Goal: Information Seeking & Learning: Learn about a topic

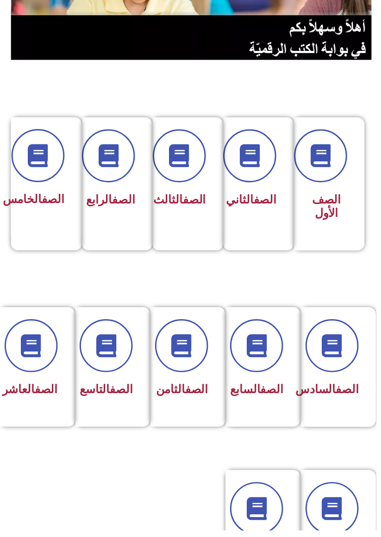
scroll to position [133, -4]
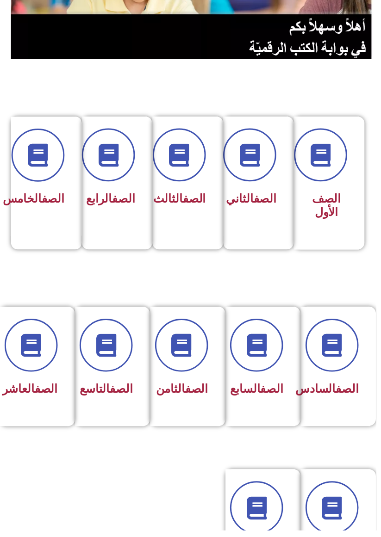
click at [113, 397] on link "الصف" at bounding box center [122, 393] width 23 height 13
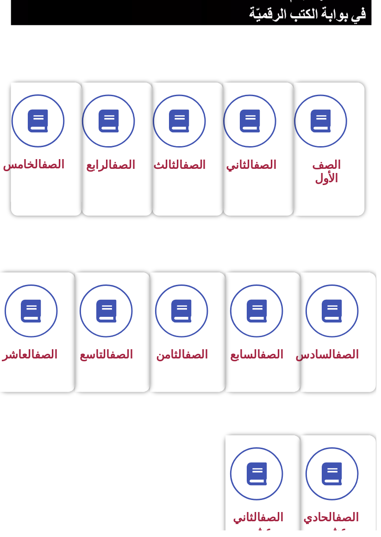
scroll to position [173, -4]
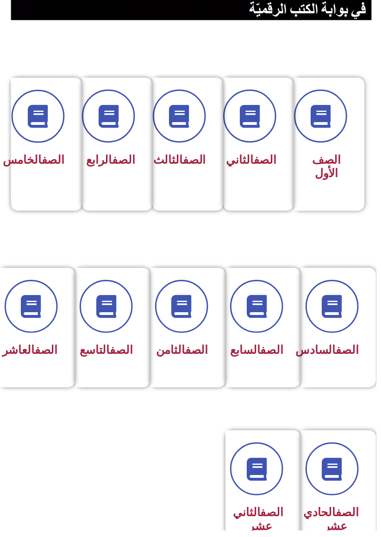
click at [115, 361] on span "الصف التاسع" at bounding box center [108, 354] width 54 height 13
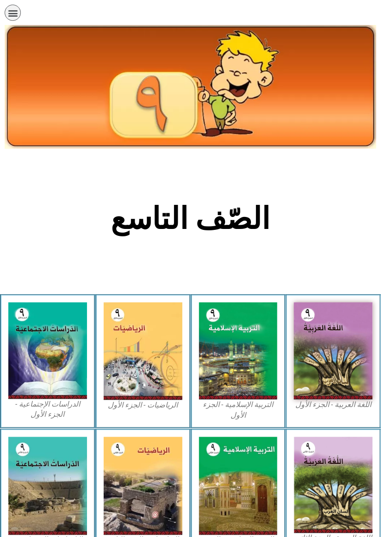
click at [155, 348] on img at bounding box center [143, 351] width 79 height 97
